Goal: Information Seeking & Learning: Learn about a topic

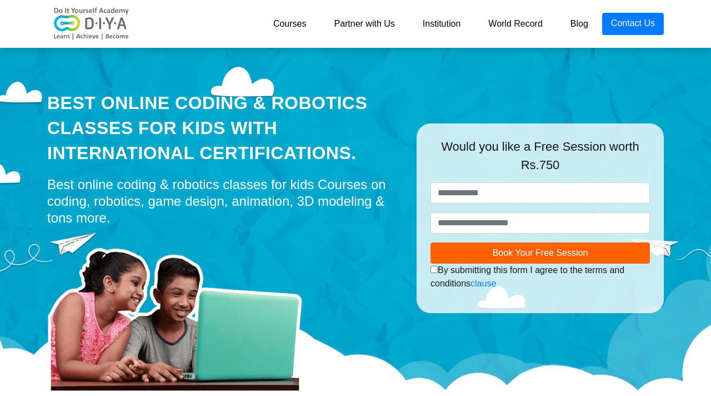
click at [284, 21] on link "Courses" at bounding box center [290, 24] width 61 height 22
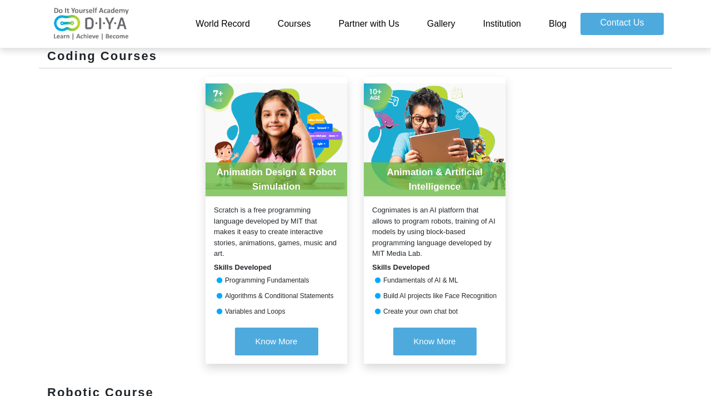
scroll to position [447, 0]
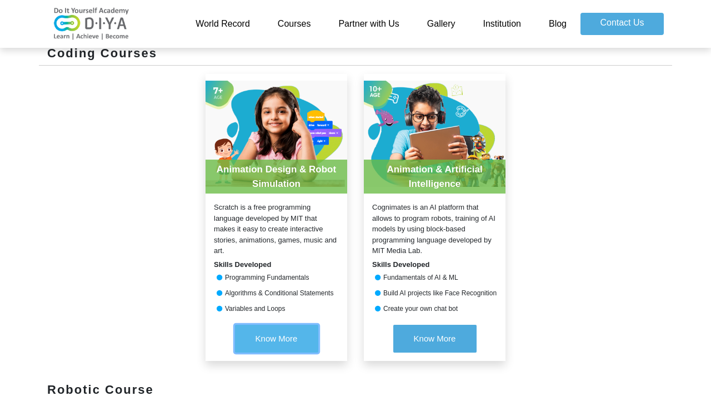
click at [262, 333] on span "Know More" at bounding box center [277, 337] width 42 height 9
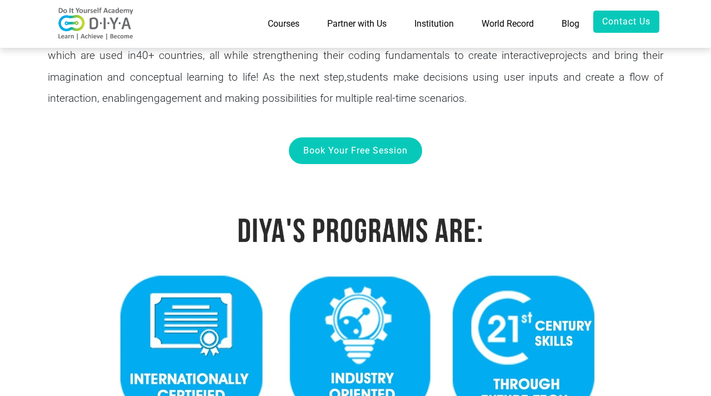
scroll to position [1, 0]
